Goal: Task Accomplishment & Management: Complete application form

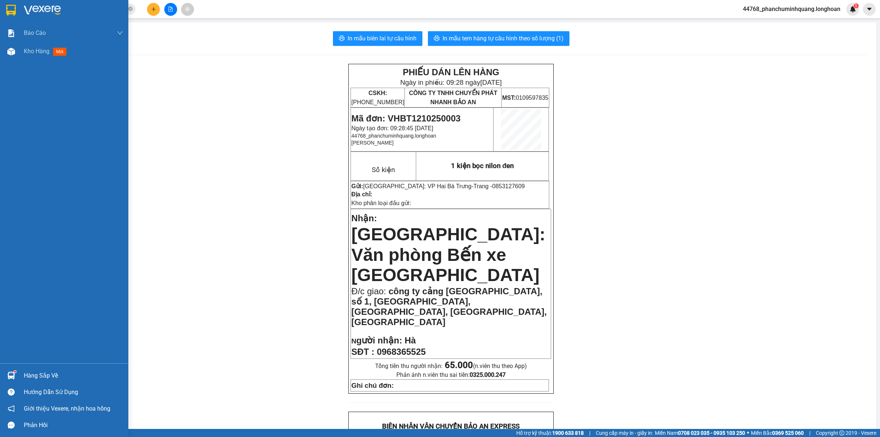
click at [7, 6] on img at bounding box center [11, 10] width 10 height 11
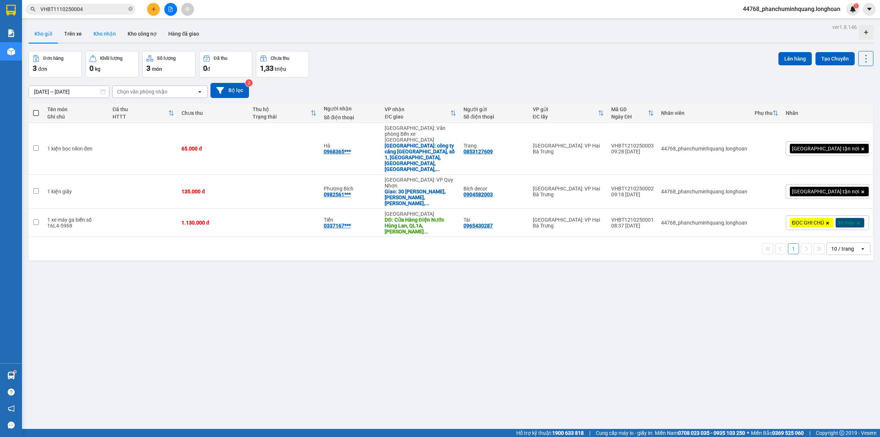
click at [112, 26] on button "Kho nhận" at bounding box center [105, 34] width 34 height 18
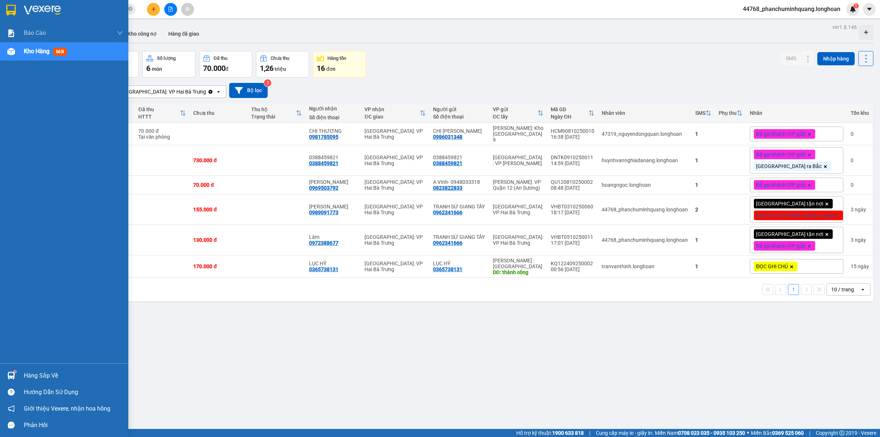
click at [12, 9] on img at bounding box center [11, 10] width 10 height 11
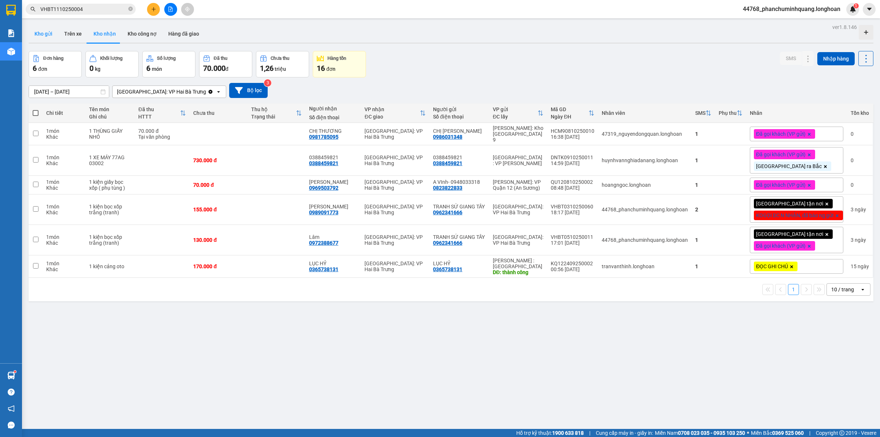
click at [44, 31] on button "Kho gửi" at bounding box center [44, 34] width 30 height 18
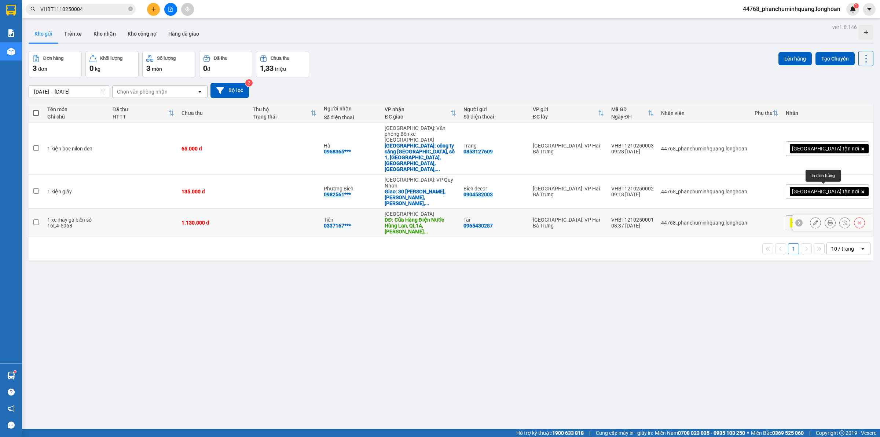
click at [827, 220] on icon at bounding box center [829, 222] width 5 height 5
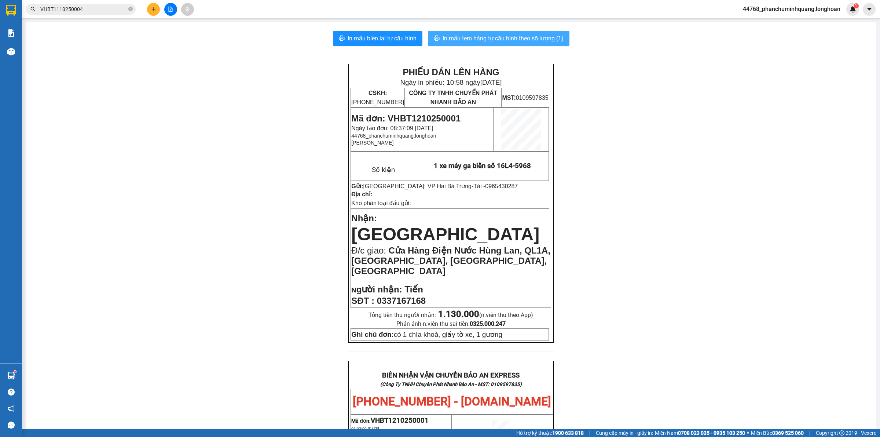
click at [513, 37] on span "In mẫu tem hàng tự cấu hình theo số lượng (1)" at bounding box center [502, 38] width 121 height 9
click at [517, 40] on span "In mẫu tem hàng tự cấu hình theo số lượng (1)" at bounding box center [502, 38] width 121 height 9
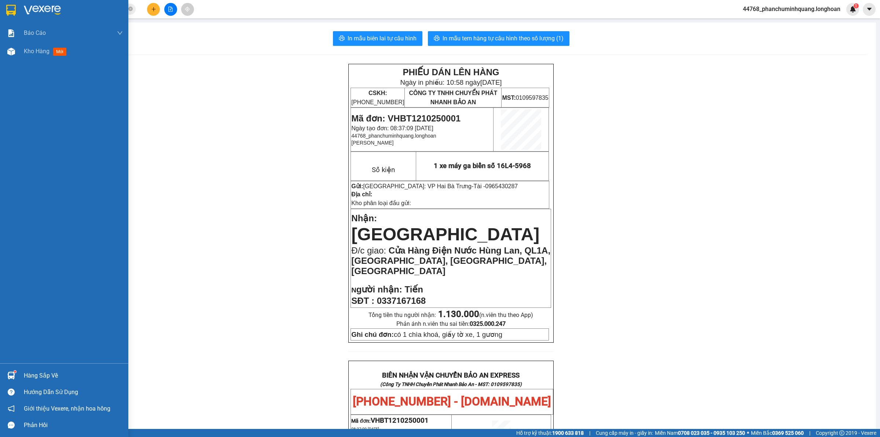
click at [4, 10] on div at bounding box center [64, 12] width 128 height 24
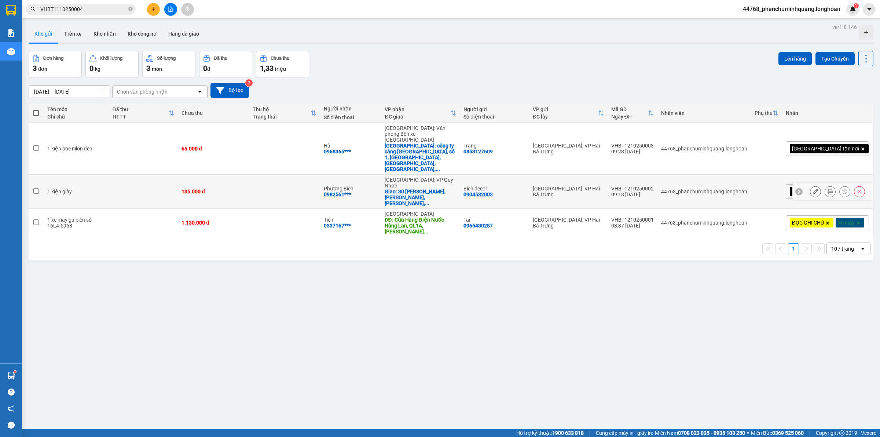
click at [827, 189] on icon at bounding box center [829, 191] width 5 height 5
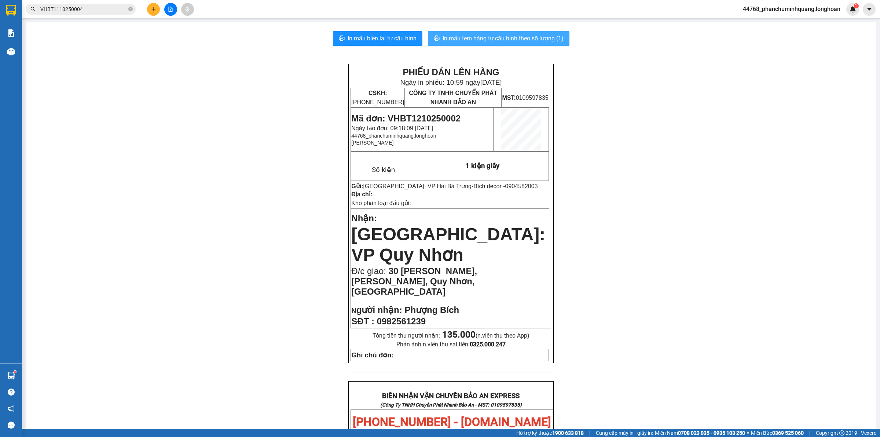
click at [542, 34] on span "In mẫu tem hàng tự cấu hình theo số lượng (1)" at bounding box center [502, 38] width 121 height 9
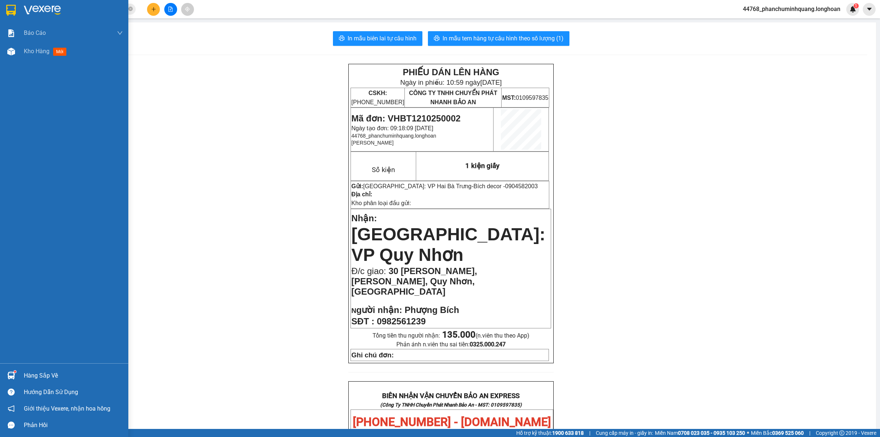
click at [13, 13] on img at bounding box center [11, 10] width 10 height 11
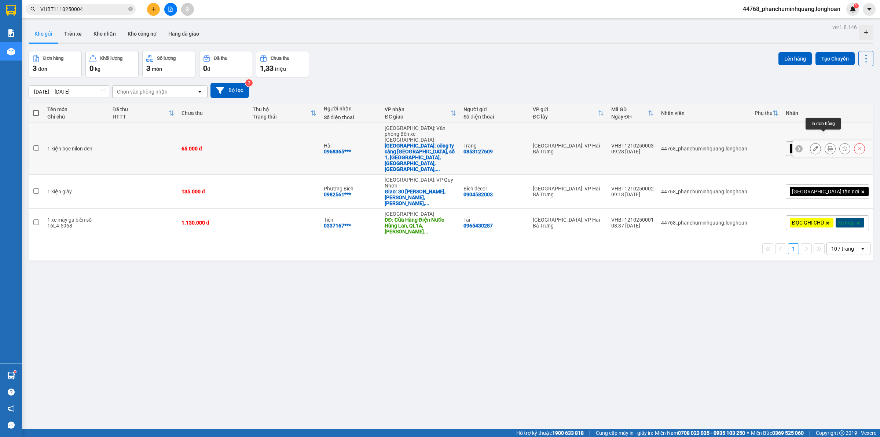
drag, startPoint x: 822, startPoint y: 139, endPoint x: 818, endPoint y: 138, distance: 4.2
click at [825, 142] on button at bounding box center [830, 148] width 10 height 13
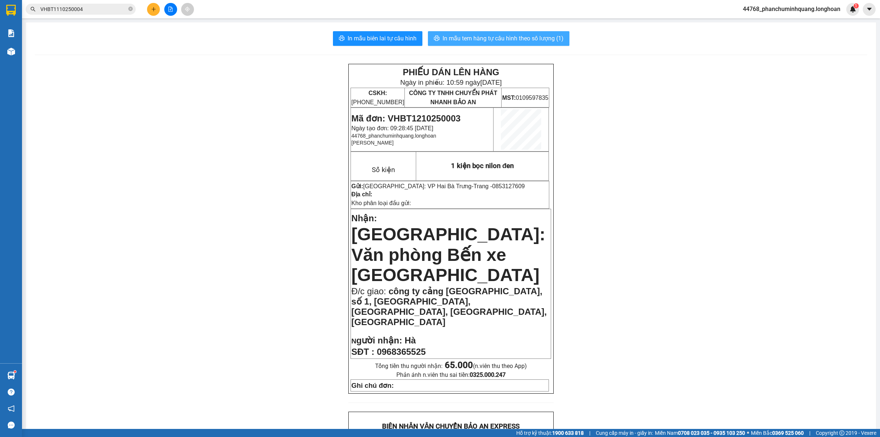
click at [503, 35] on span "In mẫu tem hàng tự cấu hình theo số lượng (1)" at bounding box center [502, 38] width 121 height 9
click at [156, 11] on icon "plus" at bounding box center [153, 9] width 5 height 5
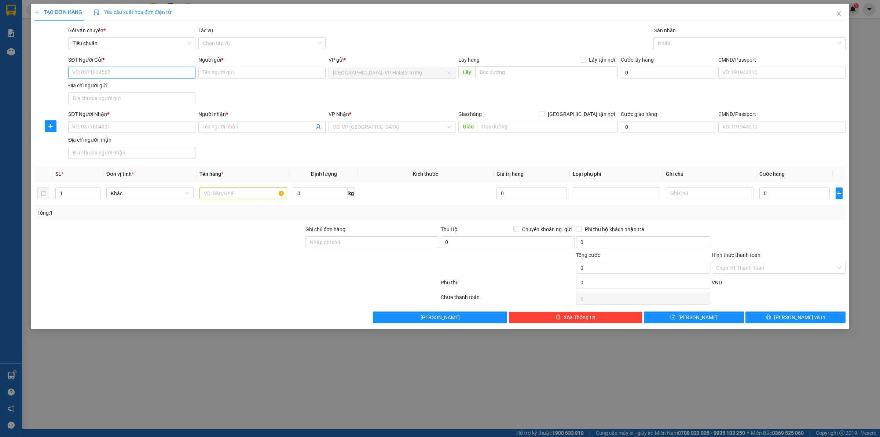
click at [153, 73] on input "SĐT Người Gửi *" at bounding box center [131, 73] width 127 height 12
type input "0328103794"
click at [157, 87] on div "0328103794 - [PERSON_NAME]" at bounding box center [132, 88] width 118 height 8
type input "Quang"
type input "0328103794"
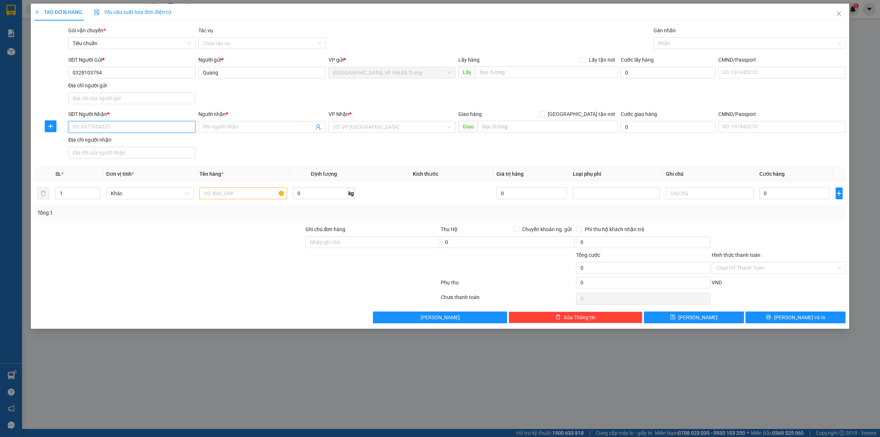
click at [166, 133] on input "SĐT Người Nhận *" at bounding box center [131, 127] width 127 height 12
click at [139, 154] on div "0984476107 - Giám đốc Viet Bank" at bounding box center [132, 154] width 118 height 8
type input "0984476107"
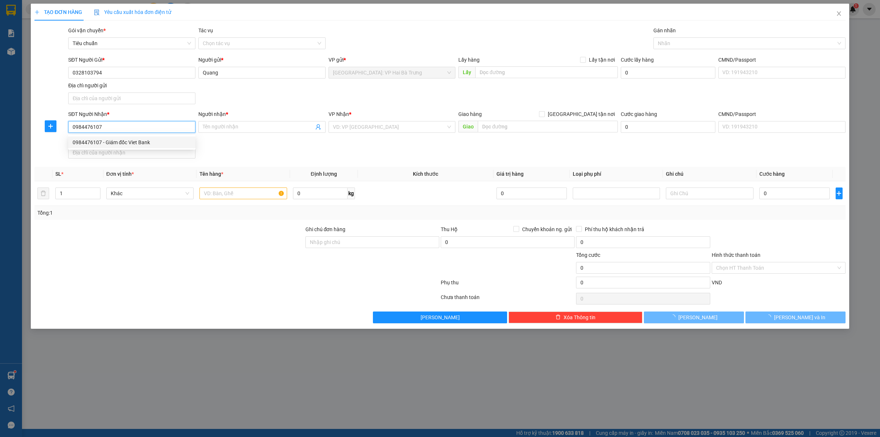
type input "Giám đốc Viet Bank"
checkbox input "true"
type input "698 huỳnh tấn phát, [GEOGRAPHIC_DATA], [GEOGRAPHIC_DATA], [GEOGRAPHIC_DATA]"
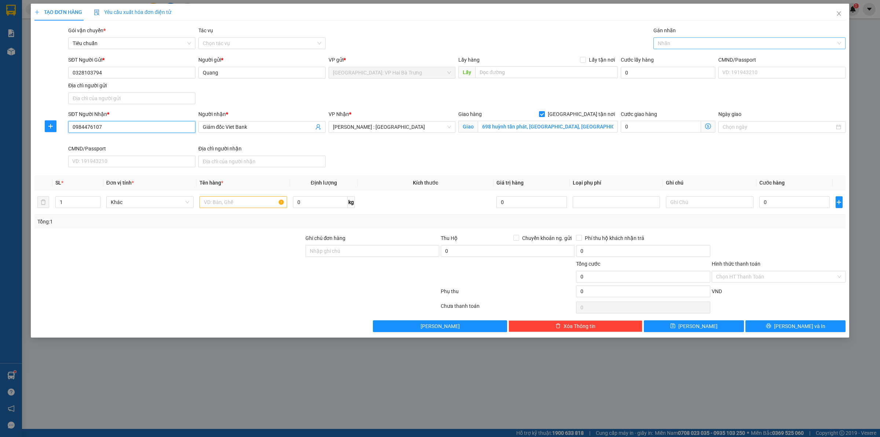
click at [689, 42] on div at bounding box center [745, 43] width 181 height 9
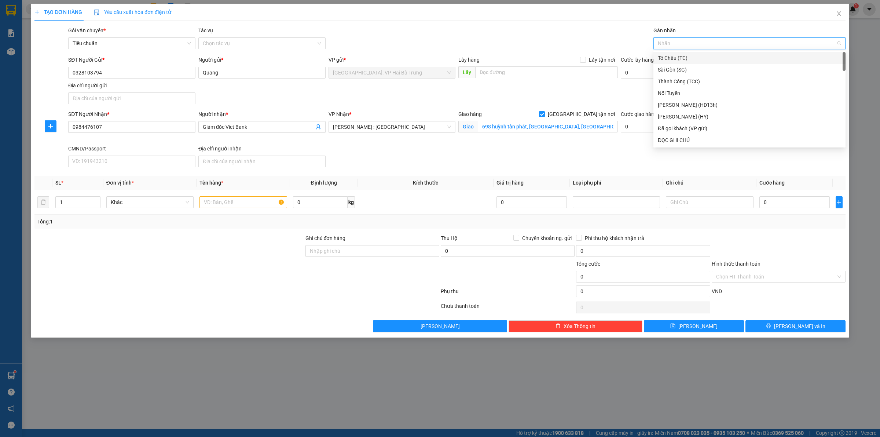
type input "G"
click at [683, 140] on div "[GEOGRAPHIC_DATA] tận nơi" at bounding box center [749, 140] width 183 height 8
click at [272, 124] on input "Giám đốc Viet Bank" at bounding box center [258, 127] width 111 height 8
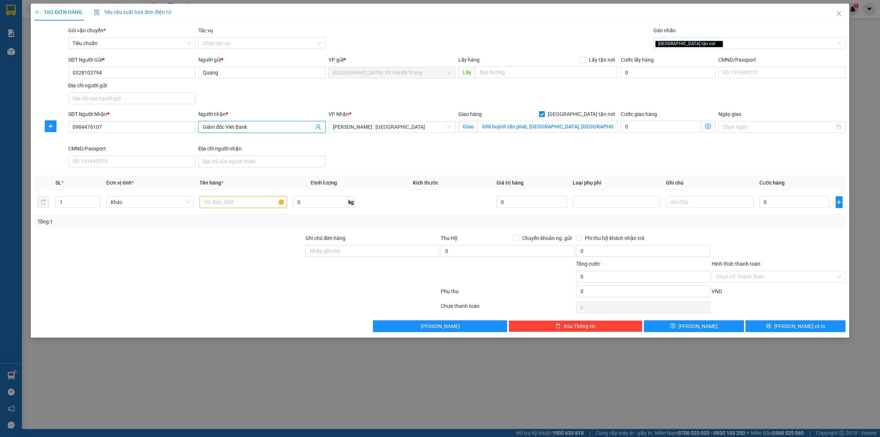
click at [272, 124] on input "Giám đốc Viet Bank" at bounding box center [258, 127] width 111 height 8
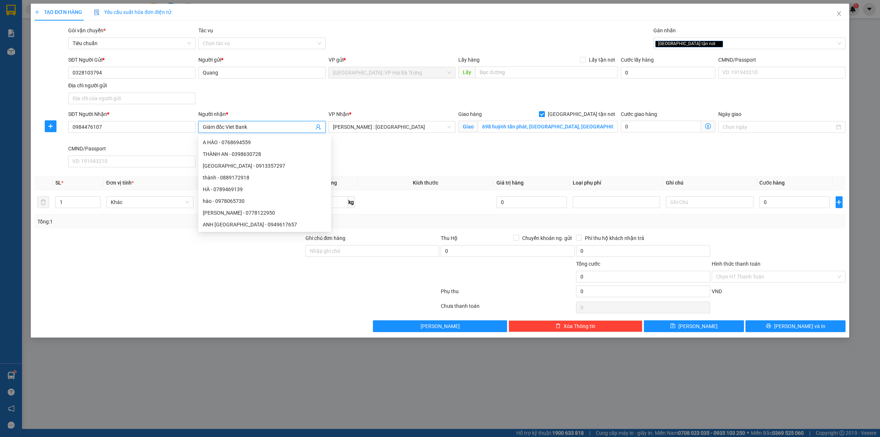
click at [266, 122] on span "Giám đốc Viet Bank" at bounding box center [261, 127] width 127 height 12
click at [269, 124] on input "Giám đốc Viet Bank" at bounding box center [258, 127] width 111 height 8
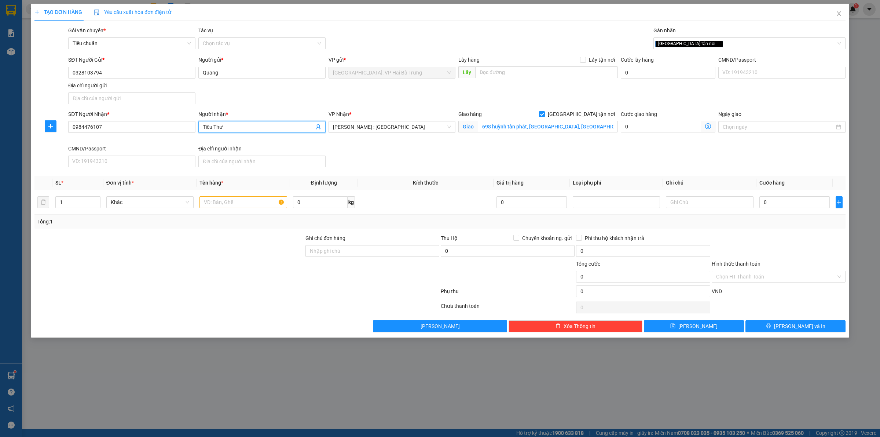
type input "Tiểu Thư"
click at [429, 152] on div "SĐT Người Nhận * 0984476107 Người nhận * Tiểu Thư VP Nhận * [GEOGRAPHIC_DATA] :…" at bounding box center [457, 140] width 780 height 60
drag, startPoint x: 221, startPoint y: 201, endPoint x: 227, endPoint y: 200, distance: 5.9
click at [222, 201] on input "text" at bounding box center [242, 202] width 87 height 12
type input "1 kiện bọc xốp nổ"
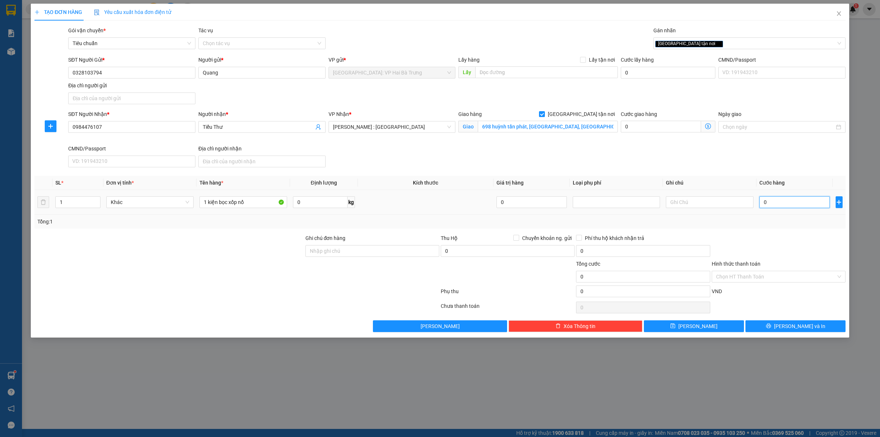
type input "1"
type input "1.000"
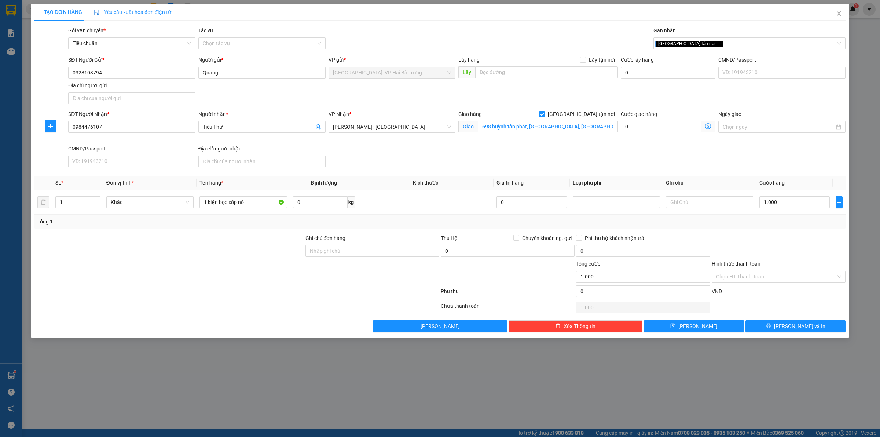
click at [787, 231] on div "Transit Pickup Surcharge Ids Transit Deliver Surcharge Ids Transit Deliver Surc…" at bounding box center [439, 178] width 811 height 305
click at [768, 272] on input "Hình thức thanh toán" at bounding box center [776, 276] width 120 height 11
click at [763, 288] on div "Tại văn phòng" at bounding box center [778, 292] width 125 height 8
type input "0"
click at [720, 41] on div "[GEOGRAPHIC_DATA] tận nơi" at bounding box center [745, 43] width 181 height 9
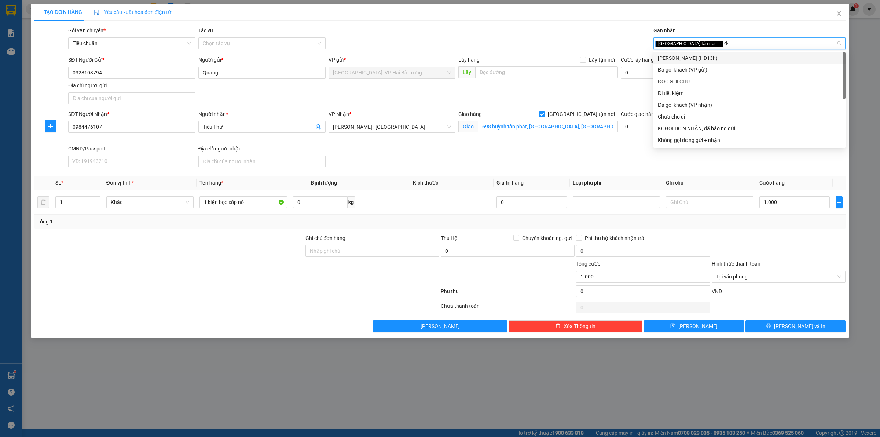
type input "d"
type input "đ"
click at [692, 69] on div "Đã gọi khách (VP gửi)" at bounding box center [749, 70] width 183 height 8
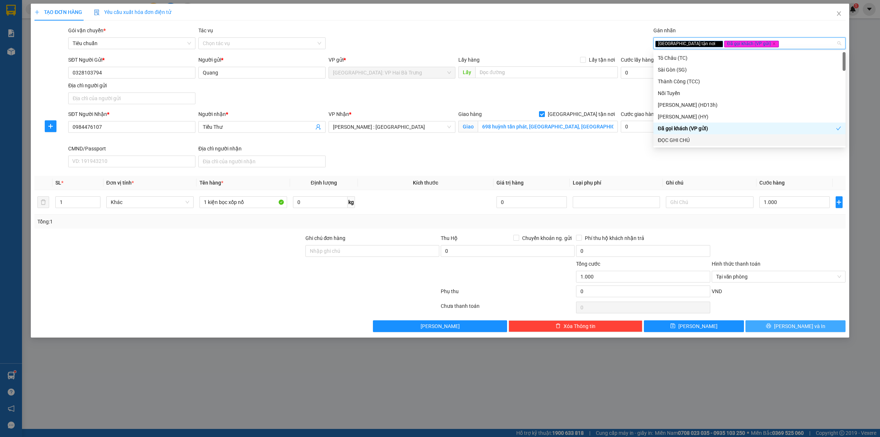
click at [761, 323] on button "[PERSON_NAME] và In" at bounding box center [795, 326] width 100 height 12
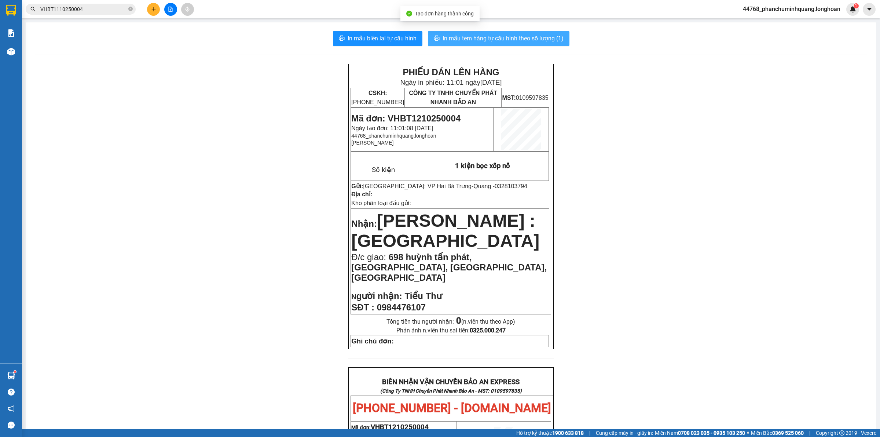
click at [488, 35] on span "In mẫu tem hàng tự cấu hình theo số lượng (1)" at bounding box center [502, 38] width 121 height 9
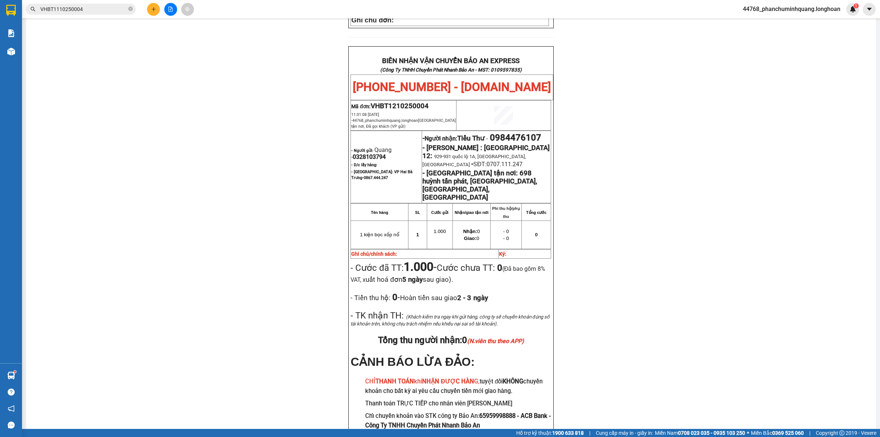
scroll to position [363, 0]
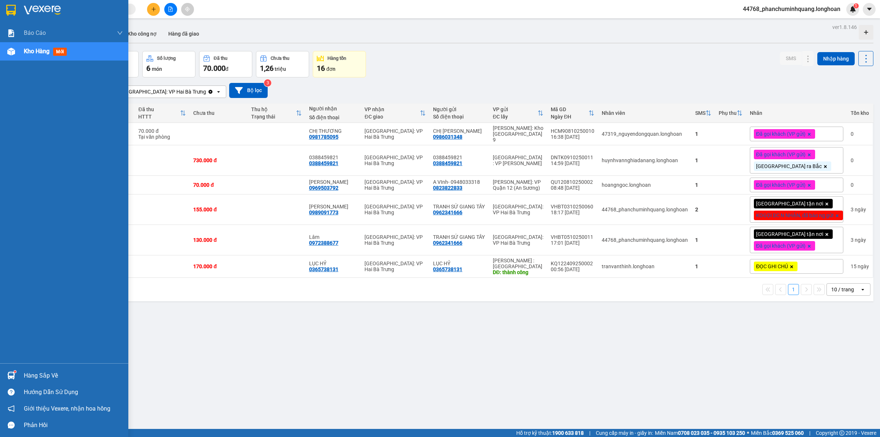
click at [16, 10] on div at bounding box center [11, 10] width 13 height 13
